Goal: Communication & Community: Answer question/provide support

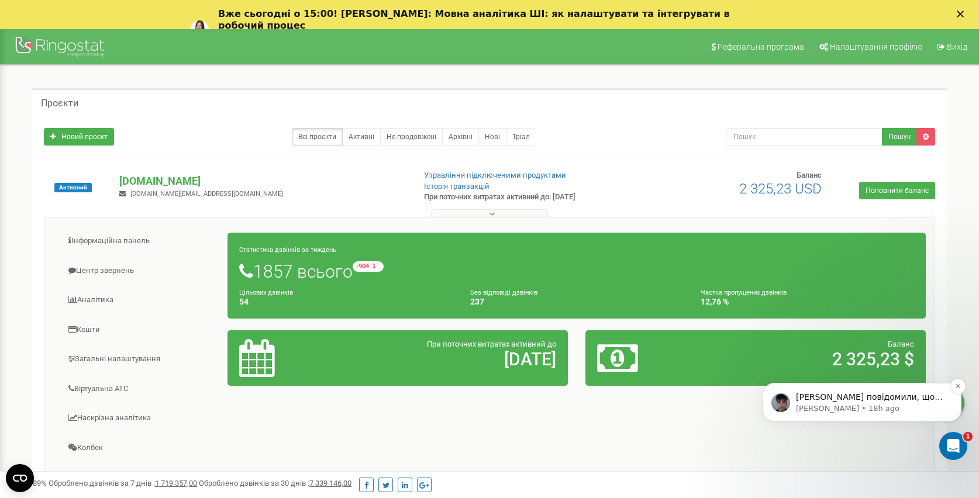
click at [912, 400] on p "[PERSON_NAME] повідомили, що наразі передали цей випадок нашим розробникам на п…" at bounding box center [871, 398] width 151 height 12
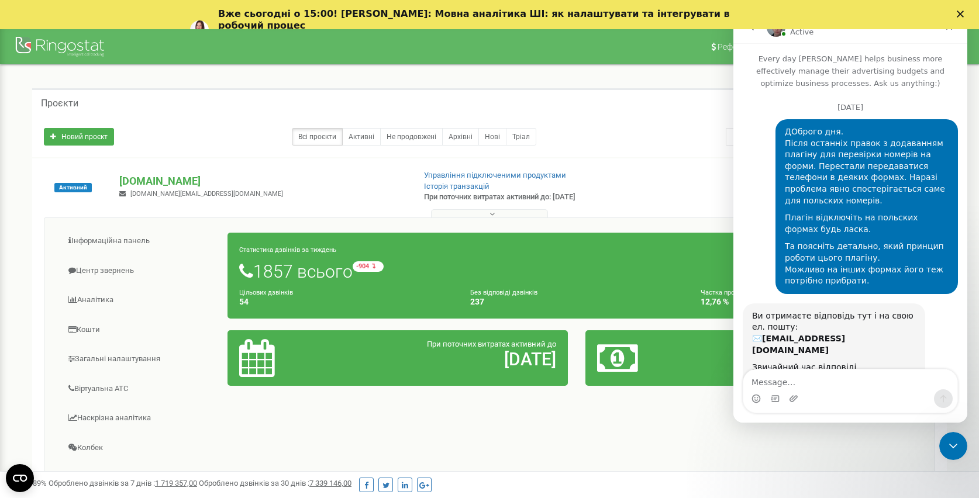
scroll to position [75, 0]
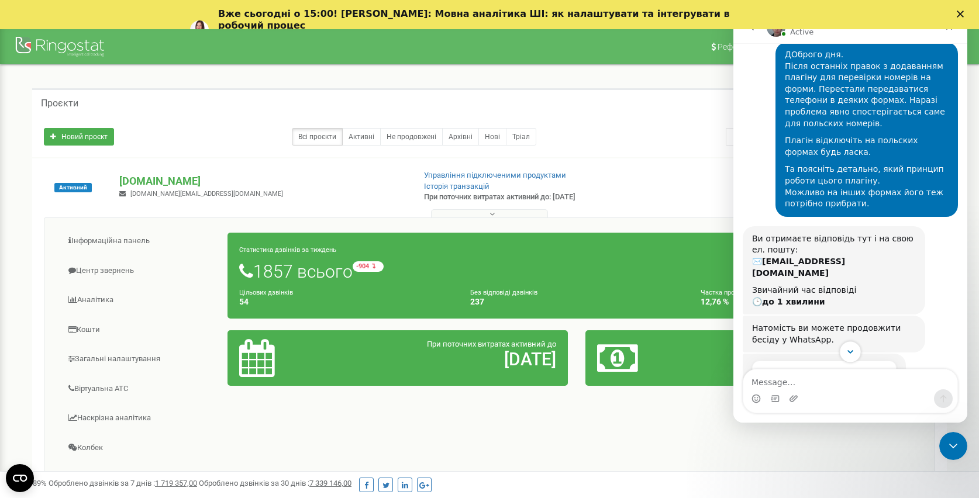
click at [849, 351] on icon "Scroll to bottom" at bounding box center [851, 352] width 6 height 4
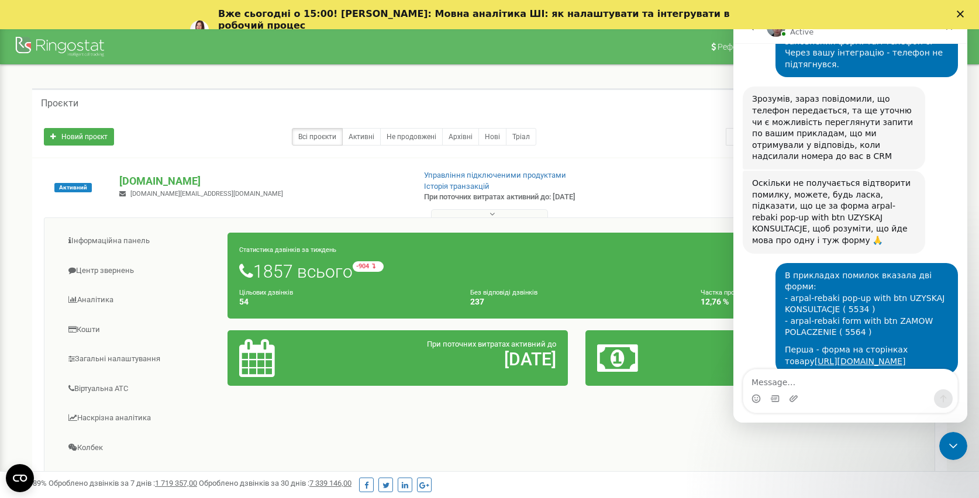
scroll to position [2827, 0]
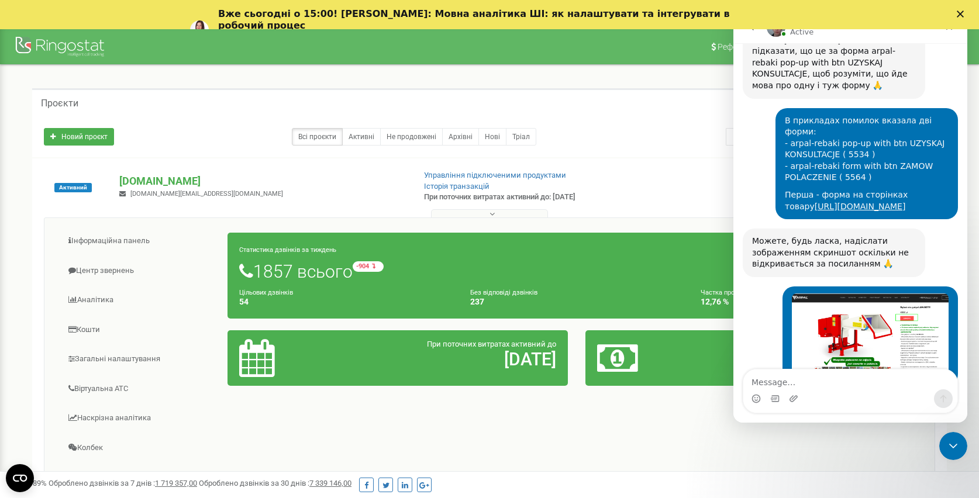
click at [959, 10] on div "Вже сьогодні о 15:00! [PERSON_NAME]: Мовна аналітика ШІ: як налаштувати та інте…" at bounding box center [489, 30] width 979 height 50
click at [960, 14] on polygon "Close" at bounding box center [960, 14] width 7 height 7
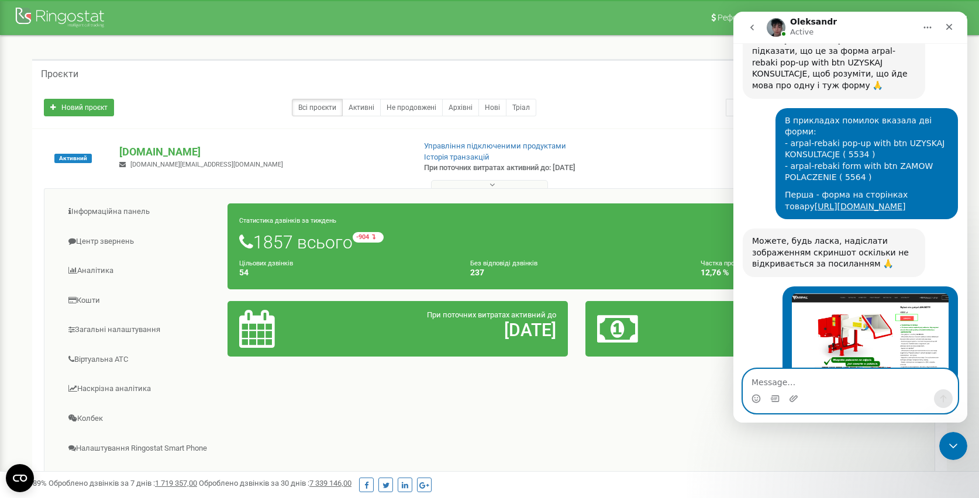
click at [762, 383] on textarea "Message…" at bounding box center [851, 380] width 214 height 20
type textarea "Z"
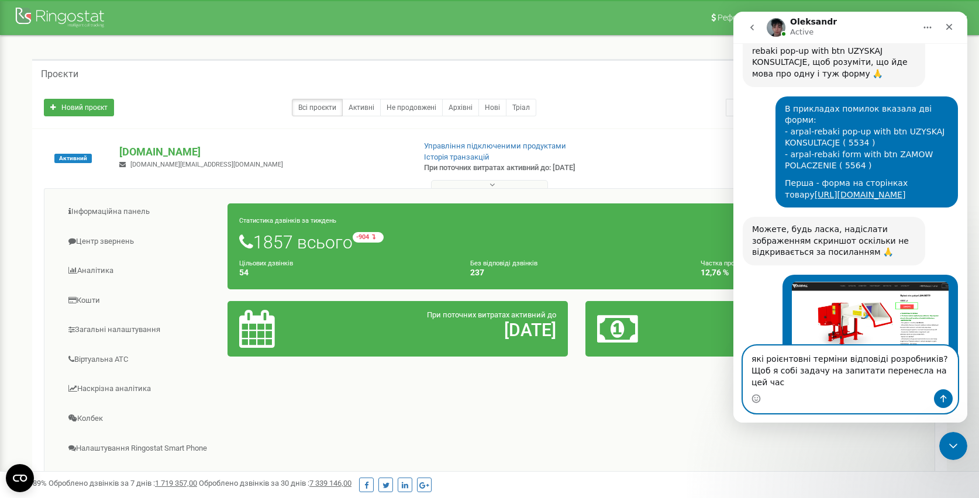
scroll to position [2850, 0]
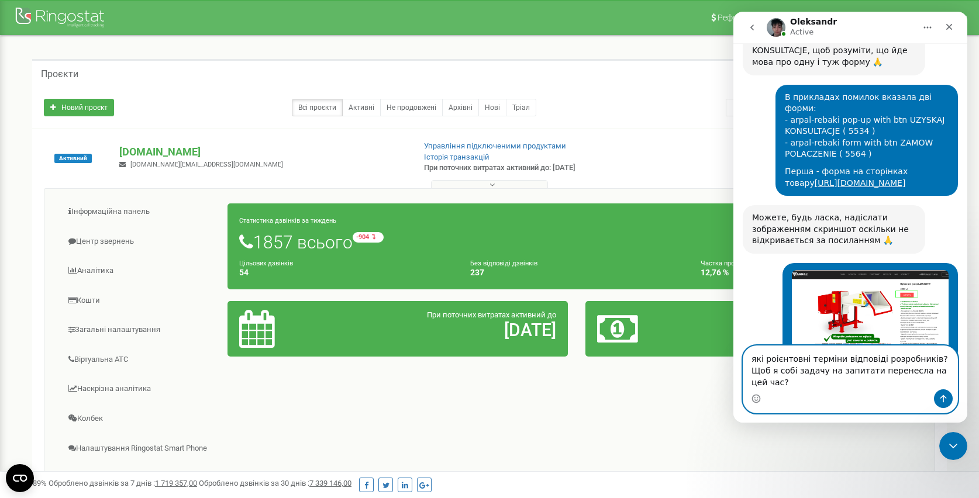
click at [773, 357] on textarea "які роієнтовні терміни відповіді розробників? Щоб я собі задачу на запитати пер…" at bounding box center [851, 367] width 214 height 43
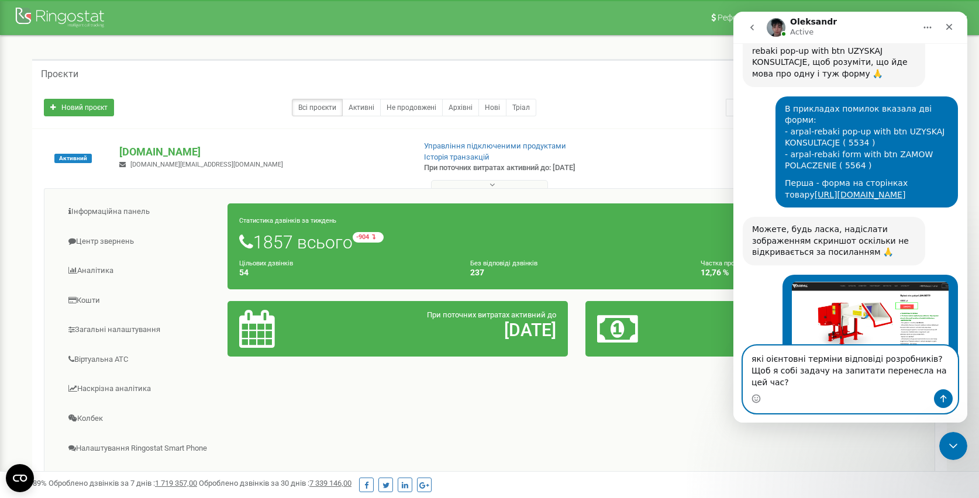
type textarea "які орієнтовні терміни відповіді розробників? Щоб я собі задачу на запитати пер…"
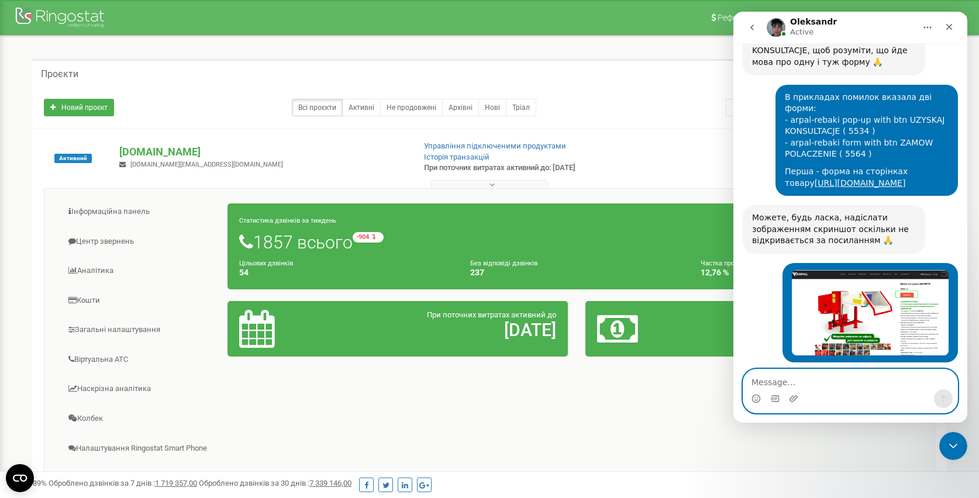
scroll to position [2900, 0]
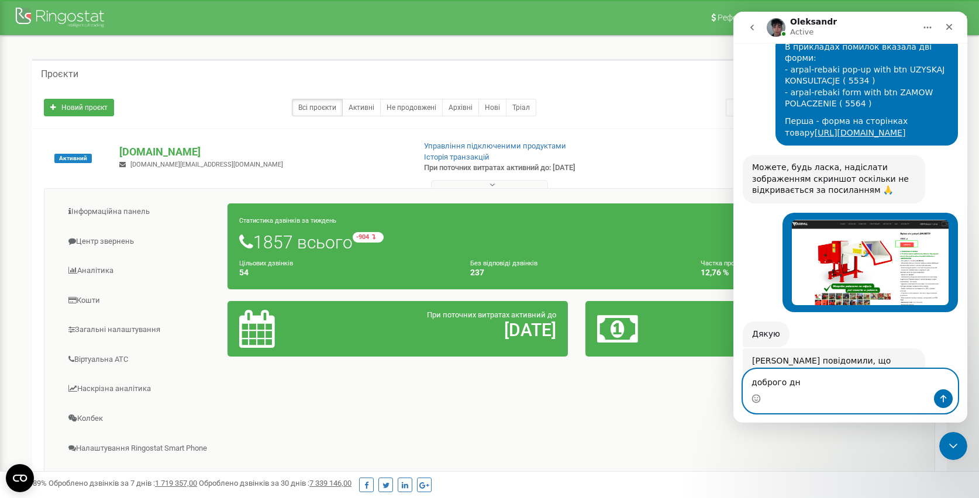
type textarea "доброго дня"
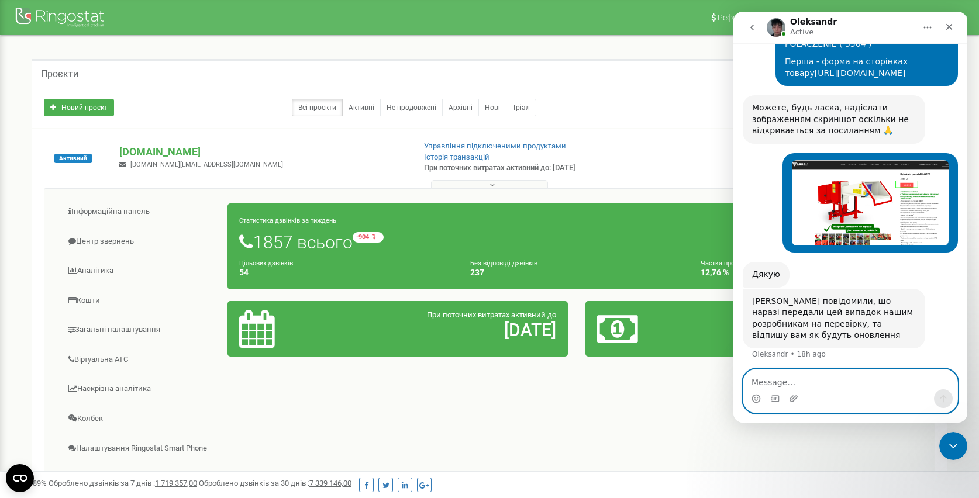
scroll to position [2972, 0]
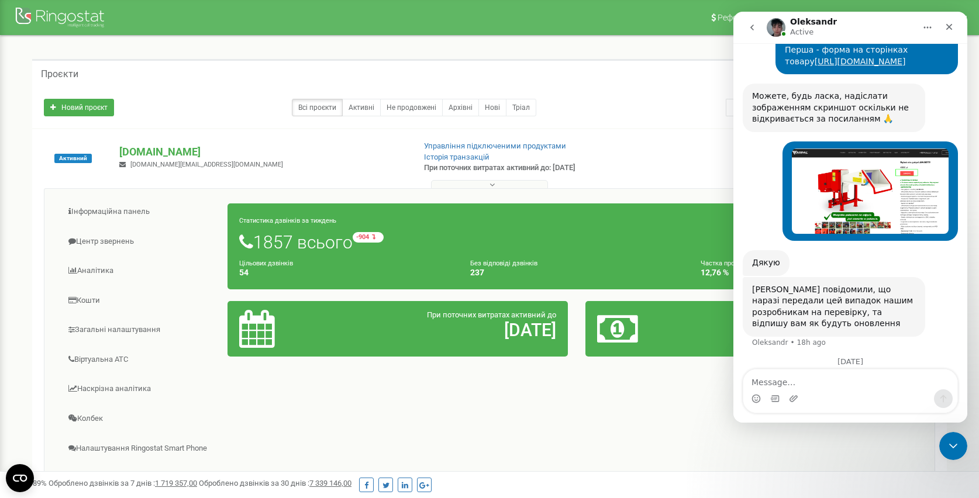
click at [752, 31] on icon "go back" at bounding box center [752, 27] width 9 height 9
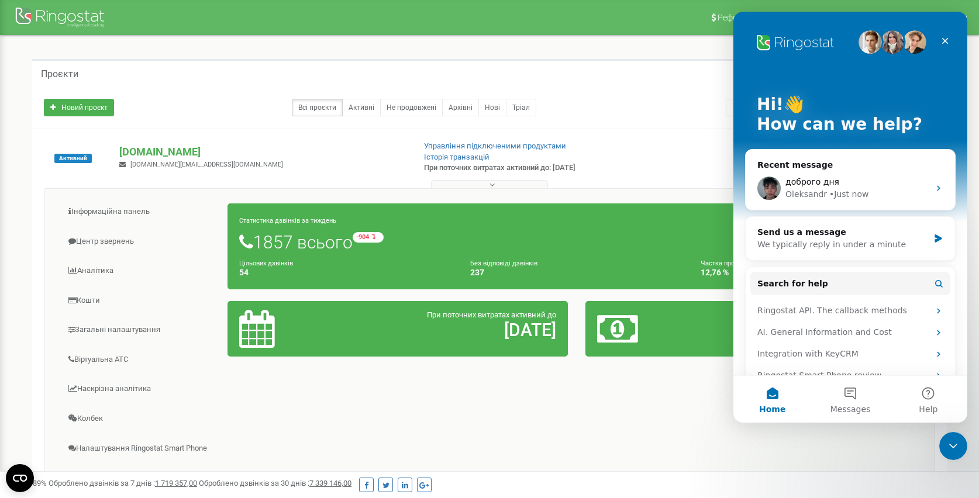
scroll to position [0, 0]
click at [843, 398] on button "Messages" at bounding box center [851, 399] width 78 height 47
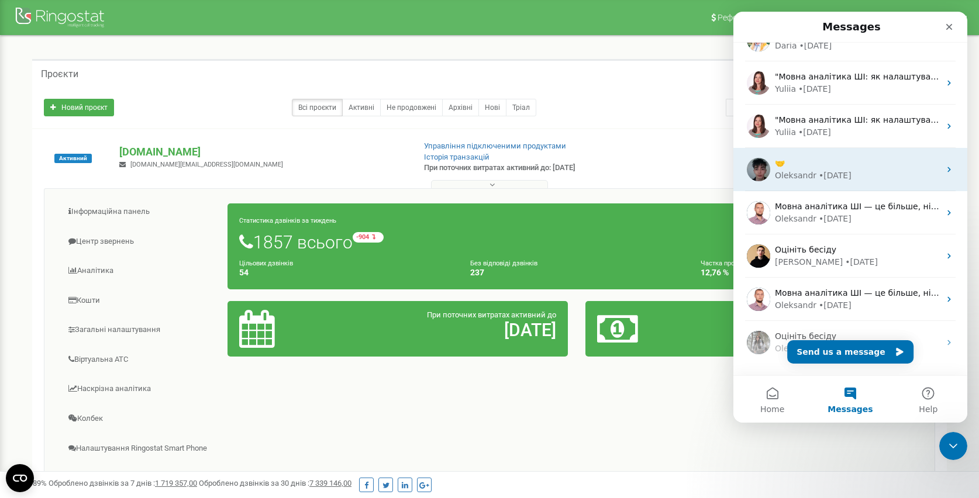
click at [826, 171] on div "• [DATE]" at bounding box center [835, 176] width 33 height 12
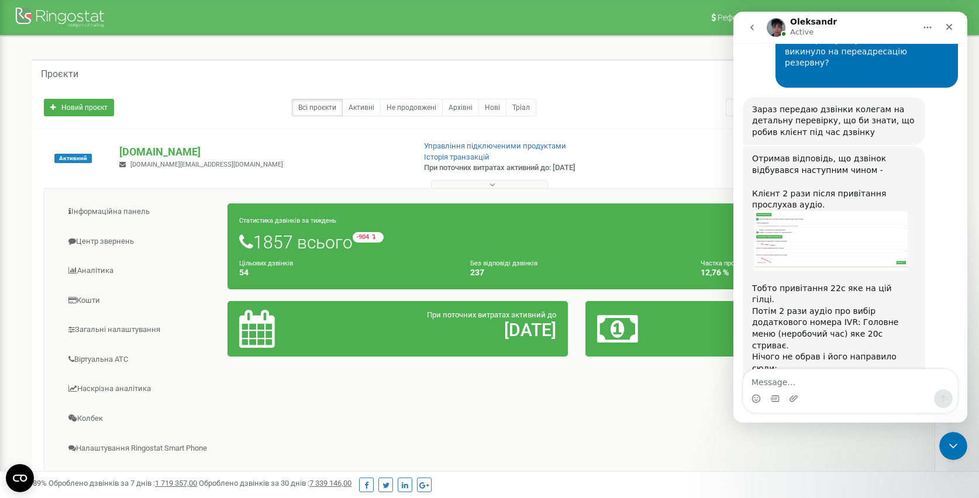
scroll to position [10840, 0]
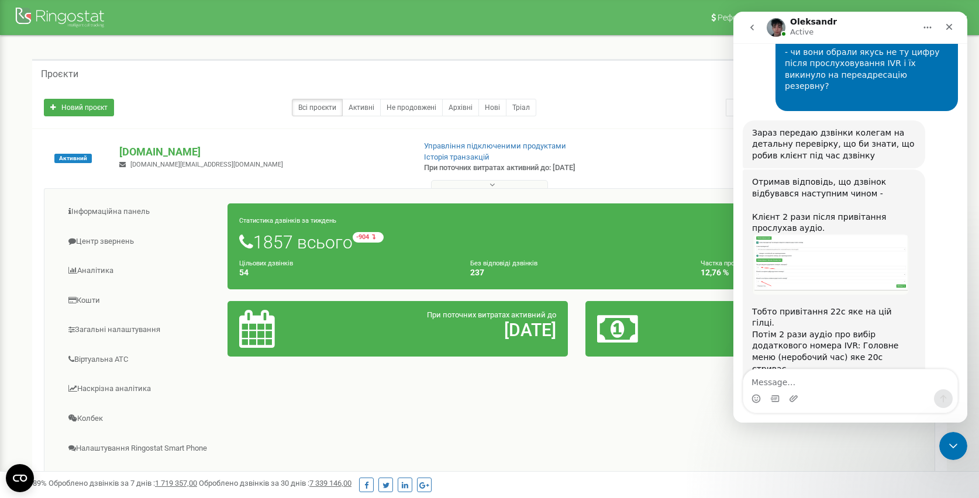
click at [770, 379] on textarea "Message…" at bounding box center [851, 380] width 214 height 20
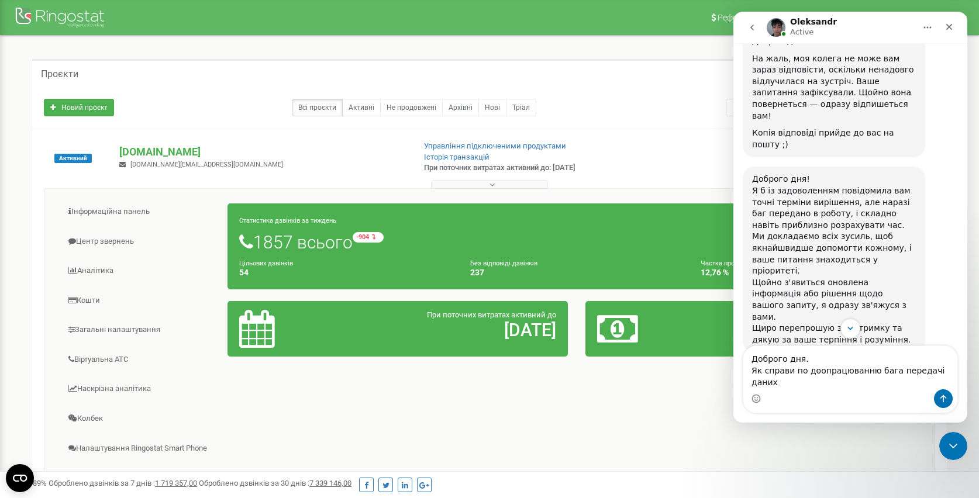
scroll to position [8192, 0]
drag, startPoint x: 752, startPoint y: 114, endPoint x: 906, endPoint y: 137, distance: 155.7
copy b "Не передається додатковий номер налаштований у користувацьких полях у запиті до…"
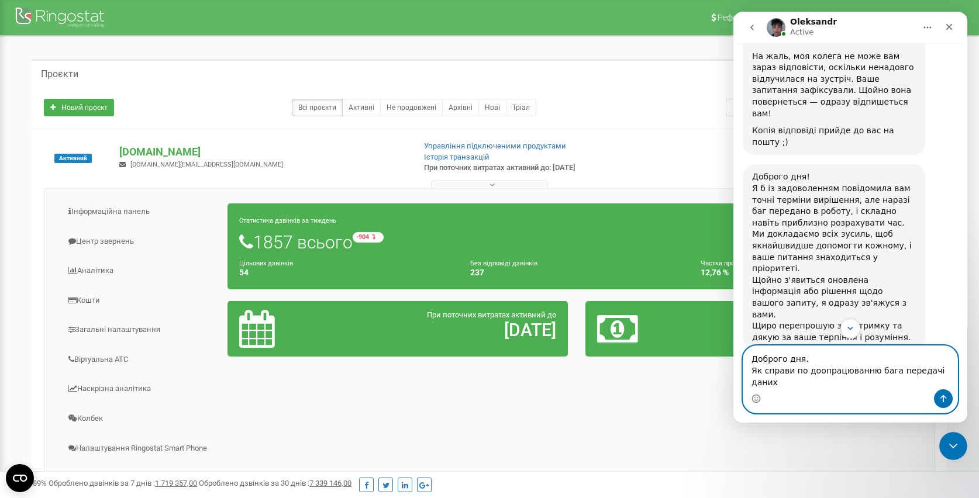
click at [785, 384] on textarea "Доброго дня. Як справи по доопрацюванню бага передачі даних" at bounding box center [851, 367] width 214 height 43
paste textarea "Не передається додатковий номер налаштований у користувацьких полях у запиті до…"
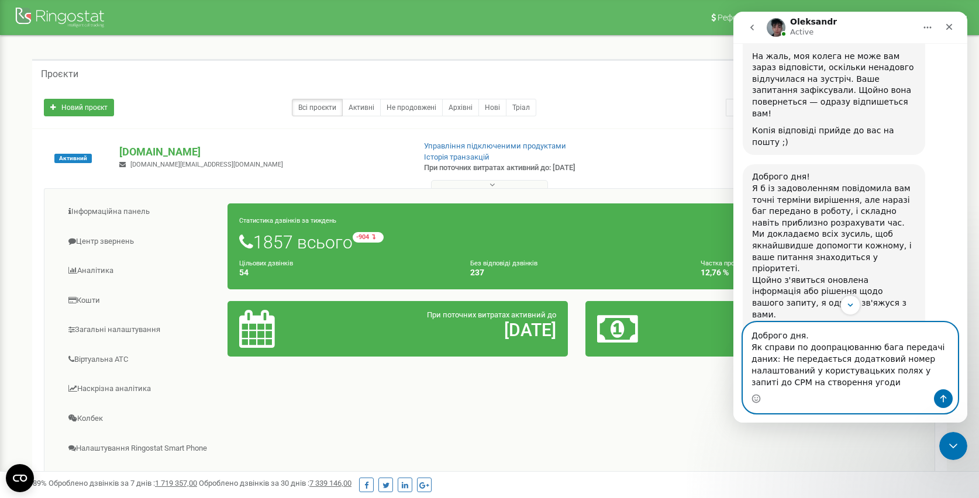
drag, startPoint x: 775, startPoint y: 360, endPoint x: 853, endPoint y: 381, distance: 81.2
click at [853, 381] on textarea "Доброго дня. Як справи по доопрацюванню бага передачі даних: Не передається дод…" at bounding box center [851, 356] width 214 height 67
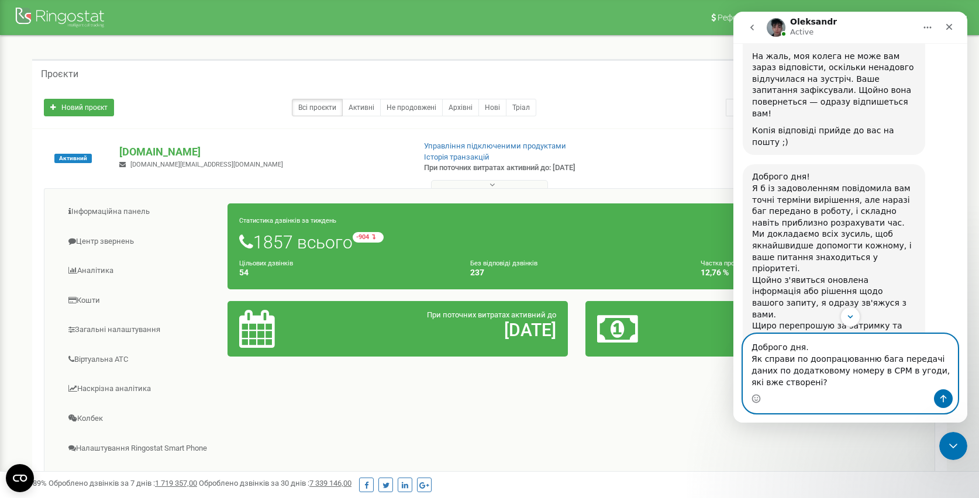
type textarea "Доброго дня. Як справи по доопрацюванню бага передачі даних по додатковому номе…"
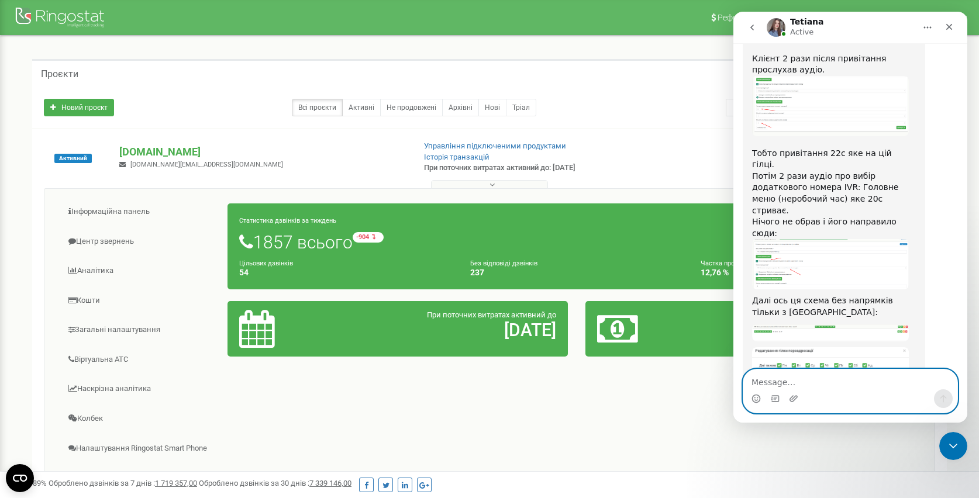
scroll to position [11010, 0]
